Goal: Book appointment/travel/reservation

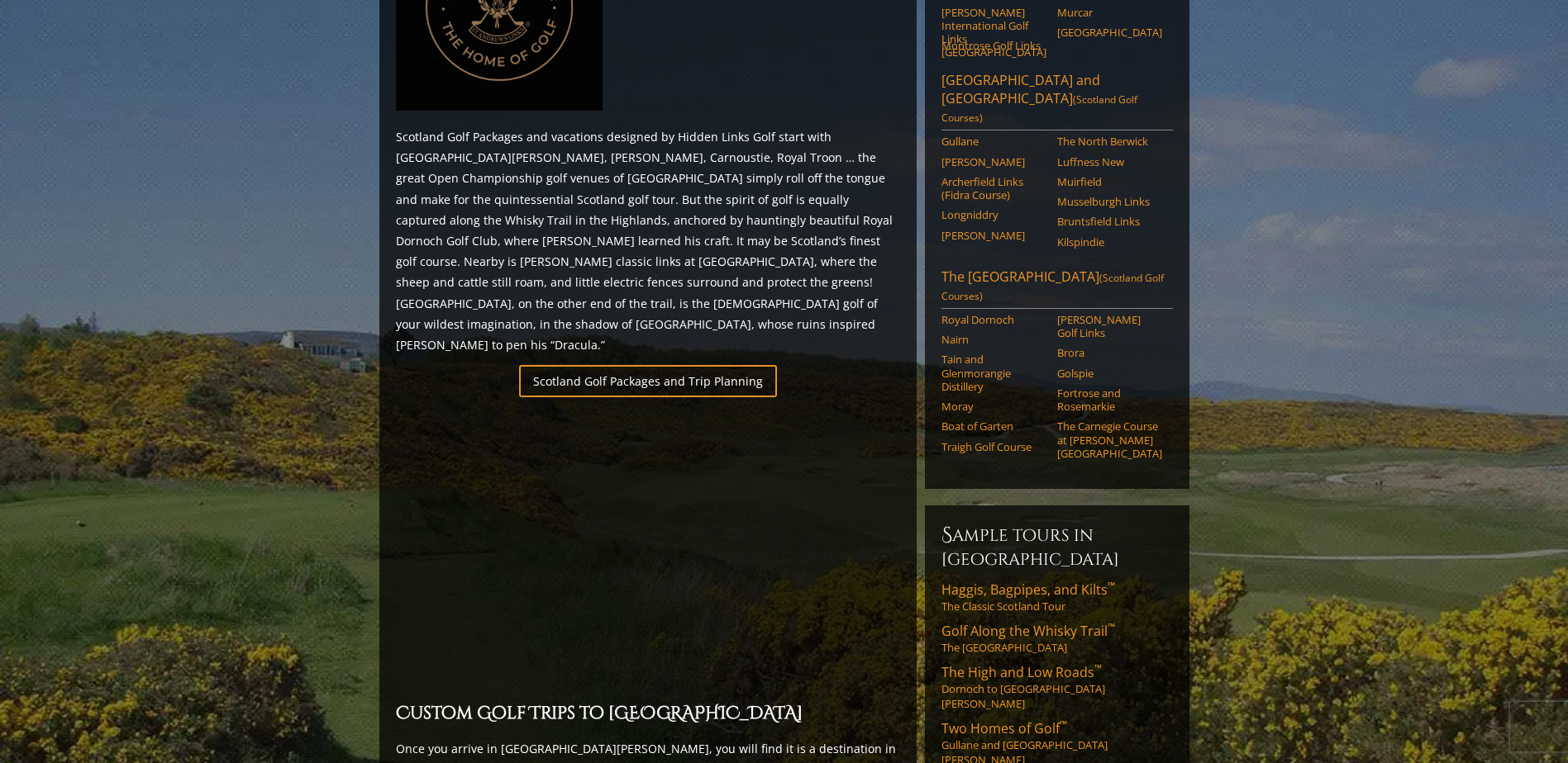
scroll to position [909, 0]
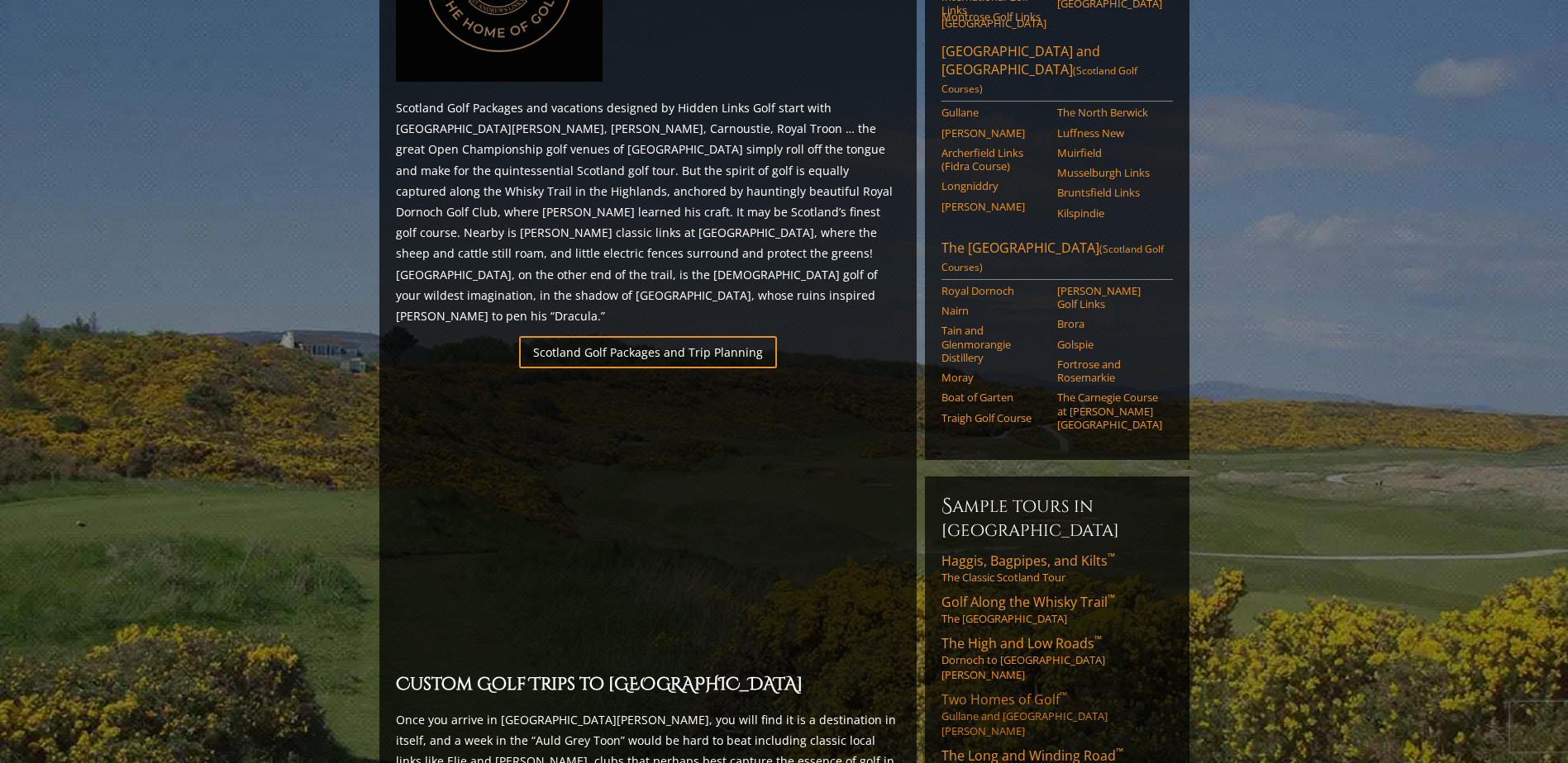
click at [1039, 690] on span "Two Homes of Golf ™" at bounding box center [1004, 699] width 126 height 18
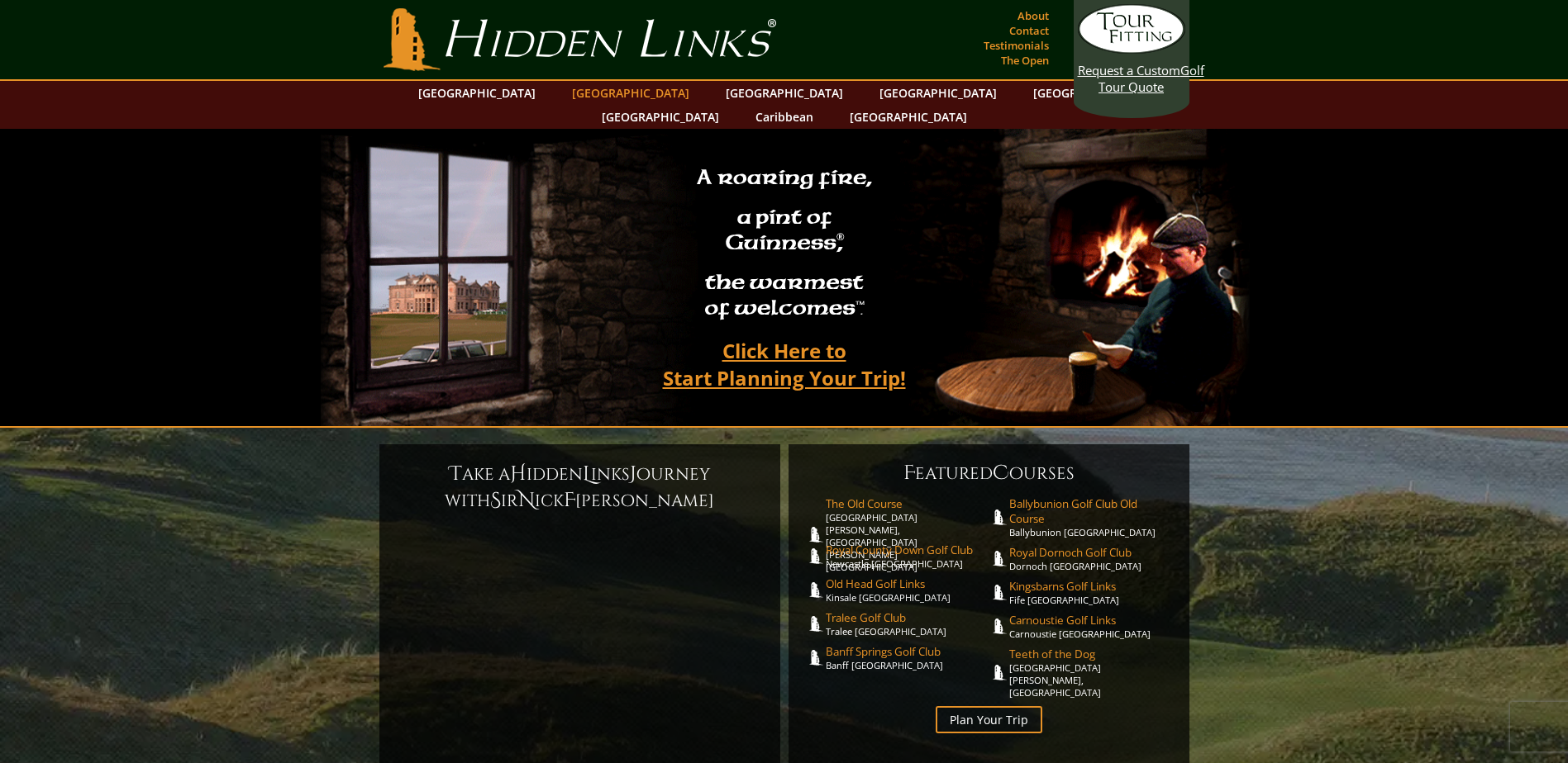
click at [585, 91] on link "[GEOGRAPHIC_DATA]" at bounding box center [630, 93] width 134 height 24
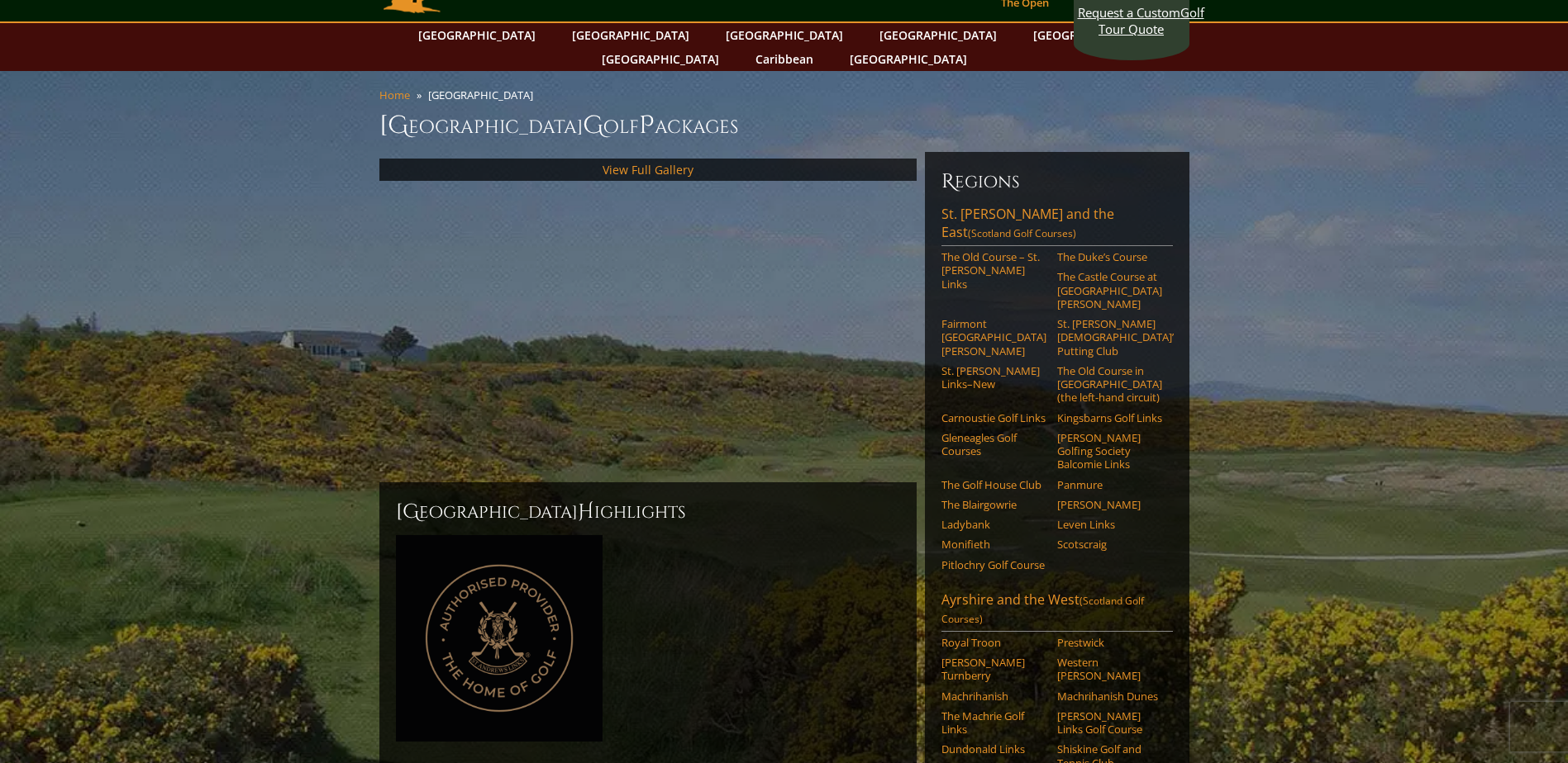
scroll to position [82, 0]
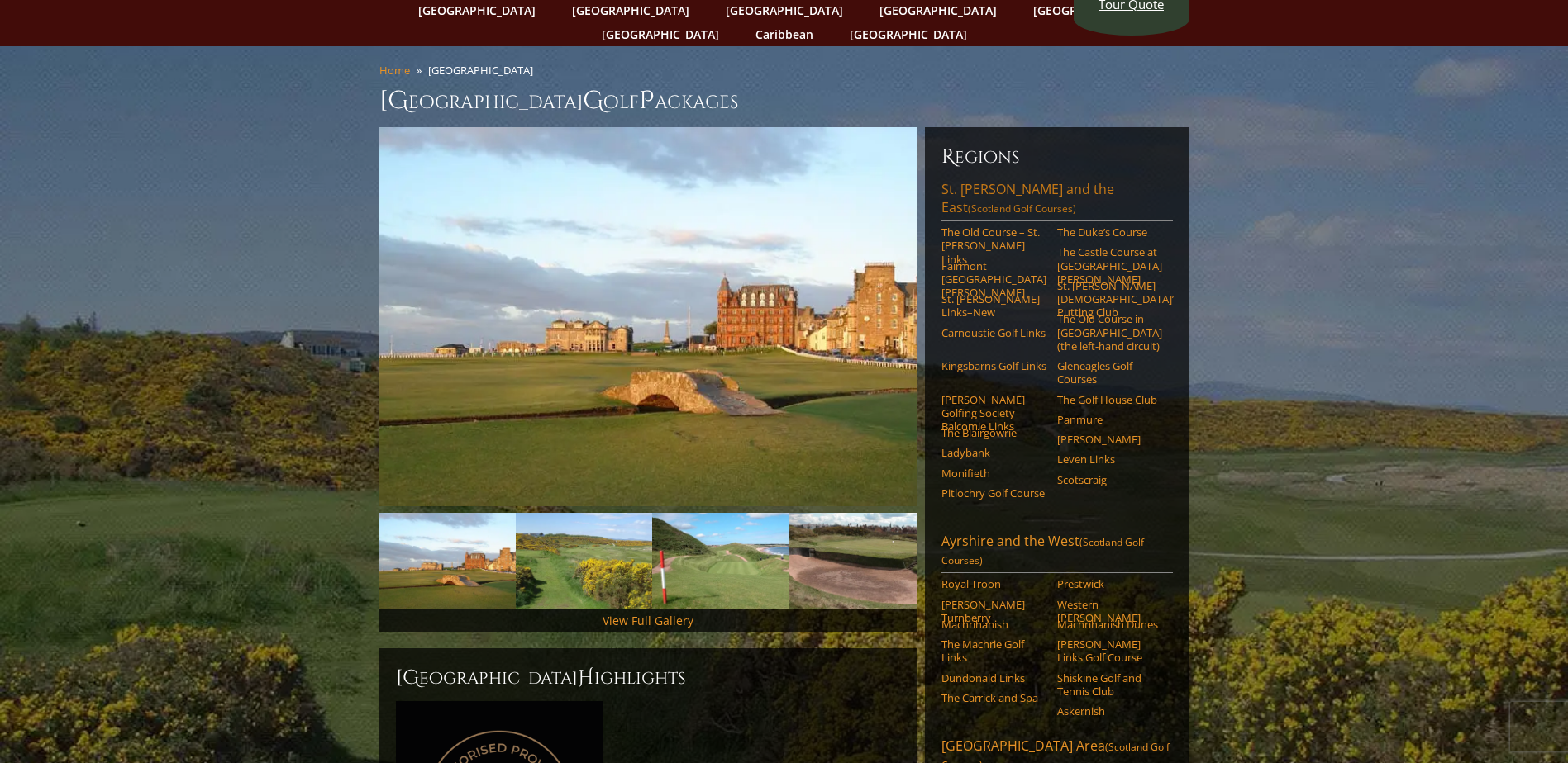
click at [1052, 180] on link "[GEOGRAPHIC_DATA][PERSON_NAME] and the East (Scotland Golf Courses)" at bounding box center [1057, 200] width 231 height 41
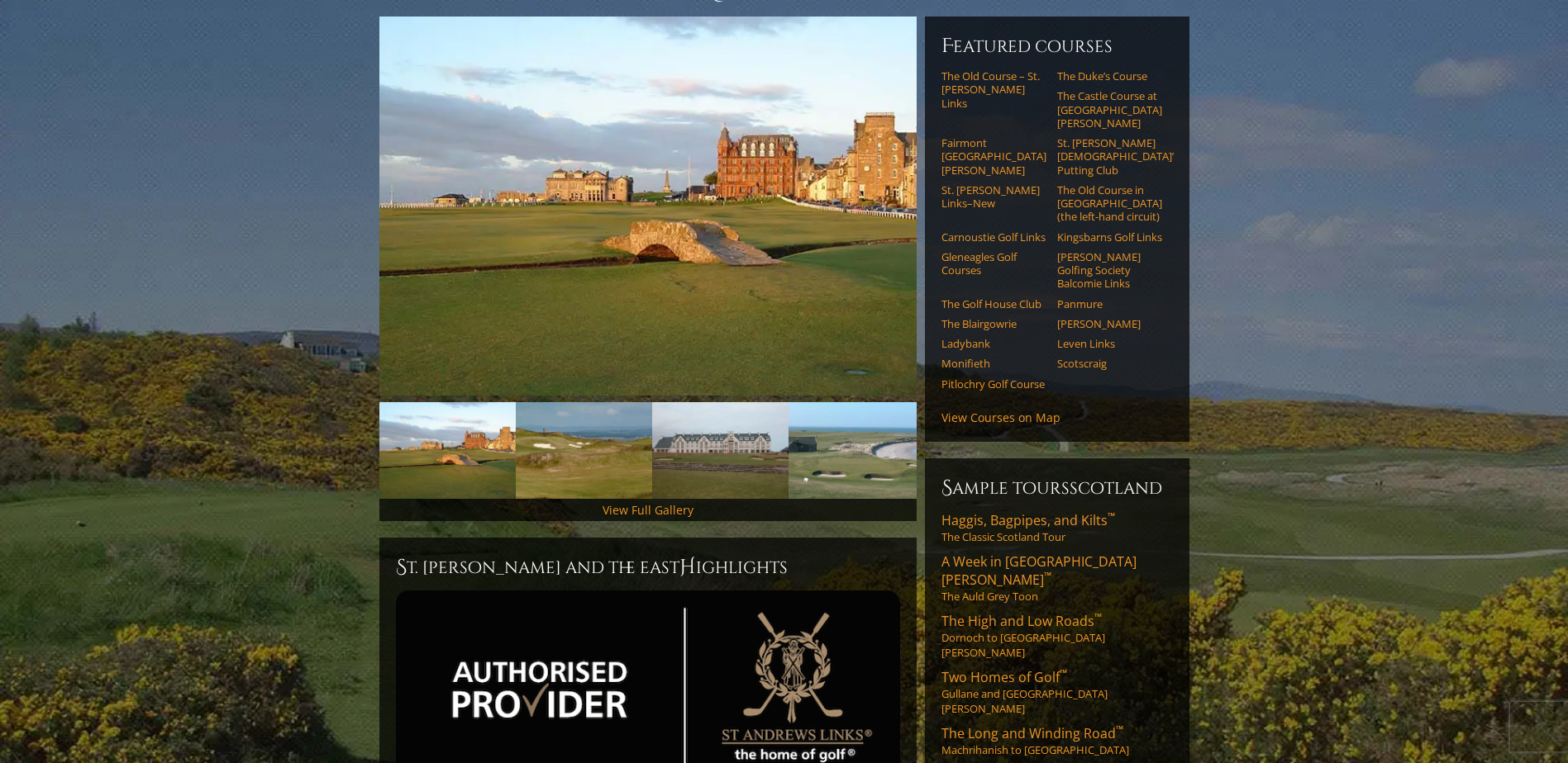
scroll to position [248, 0]
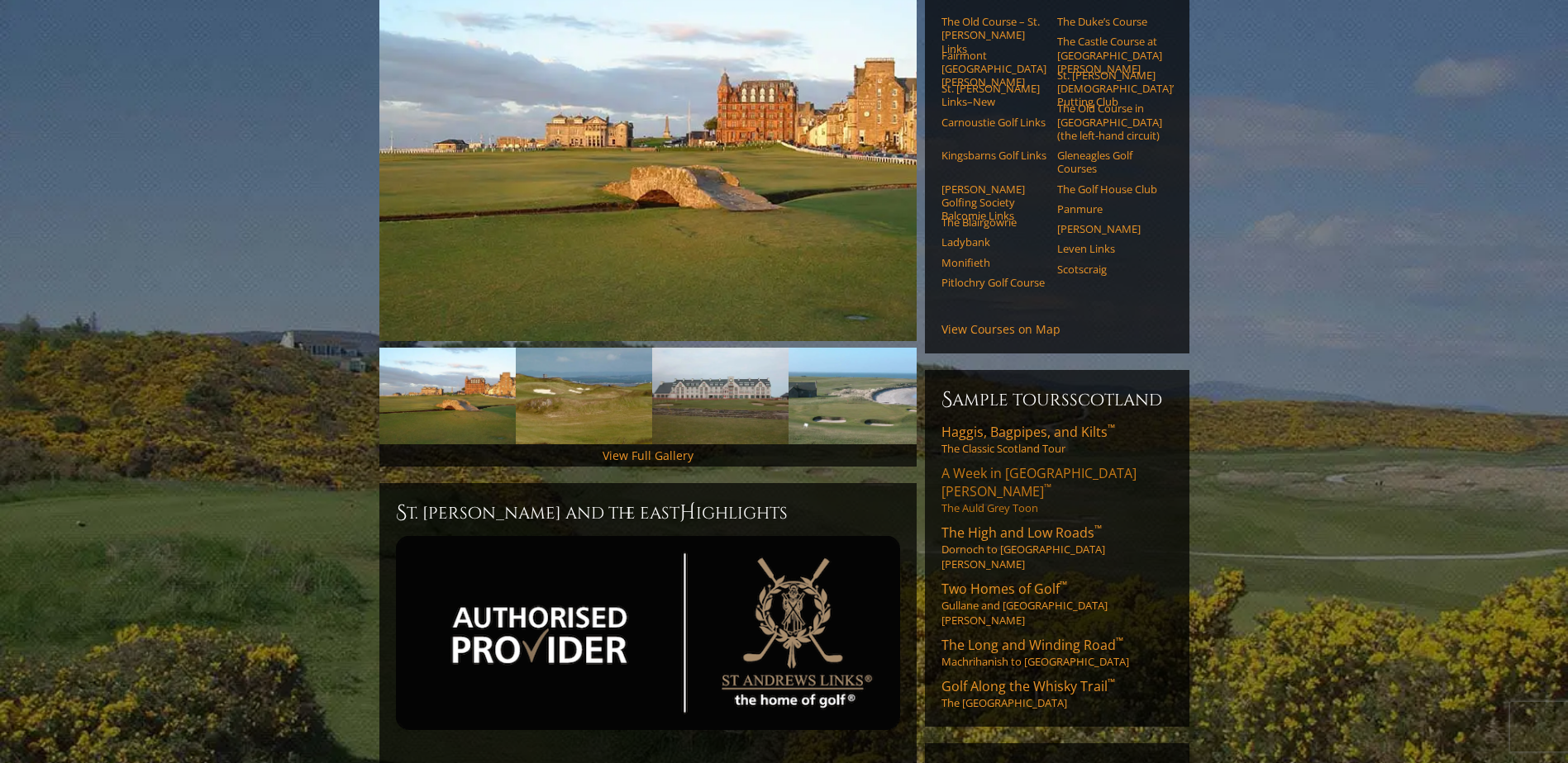
click at [1048, 465] on span "A Week in St. Andrews ™" at bounding box center [1038, 483] width 195 height 37
